Goal: Communication & Community: Share content

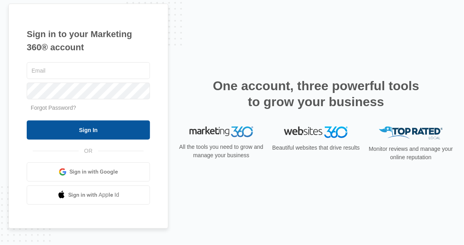
type input "[EMAIL_ADDRESS][DOMAIN_NAME]"
click at [108, 125] on input "Sign In" at bounding box center [88, 130] width 123 height 19
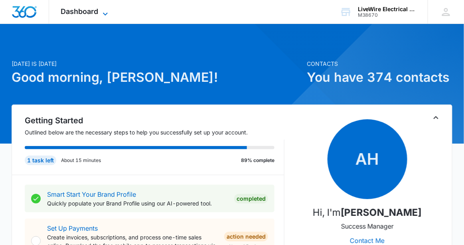
click at [105, 11] on icon at bounding box center [106, 14] width 10 height 10
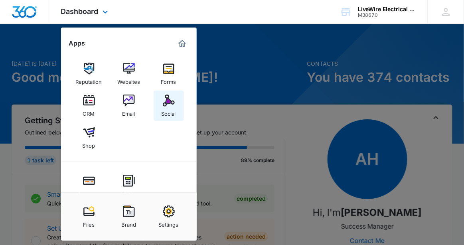
click at [169, 109] on div "Social" at bounding box center [169, 112] width 14 height 10
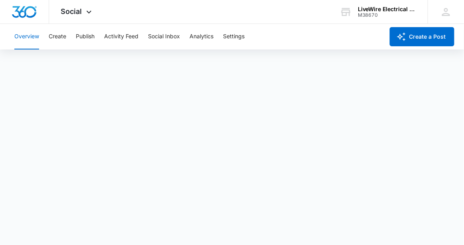
scroll to position [2, 0]
click at [427, 36] on button "Create a Post" at bounding box center [422, 36] width 65 height 19
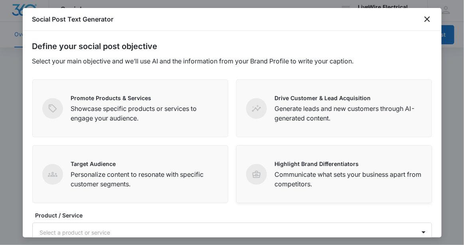
scroll to position [89, 0]
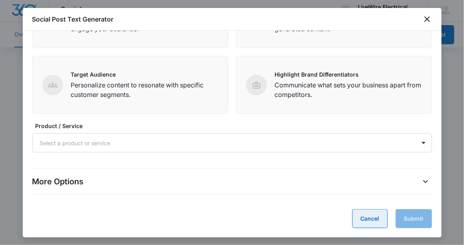
click at [367, 219] on button "Cancel" at bounding box center [370, 218] width 36 height 19
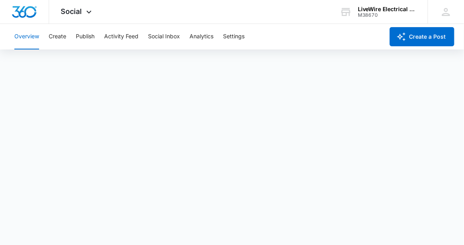
scroll to position [0, 0]
click at [57, 36] on button "Create" at bounding box center [58, 37] width 18 height 26
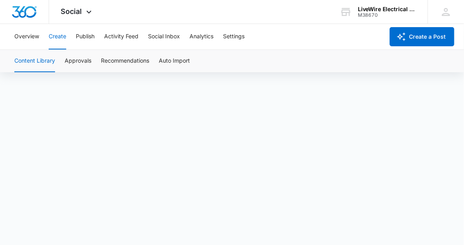
click at [350, 56] on div "Content Library Approvals Recommendations Auto Import" at bounding box center [232, 61] width 445 height 22
click at [355, 63] on div "Content Library Approvals Recommendations Auto Import" at bounding box center [232, 61] width 445 height 22
